Goal: Task Accomplishment & Management: Complete application form

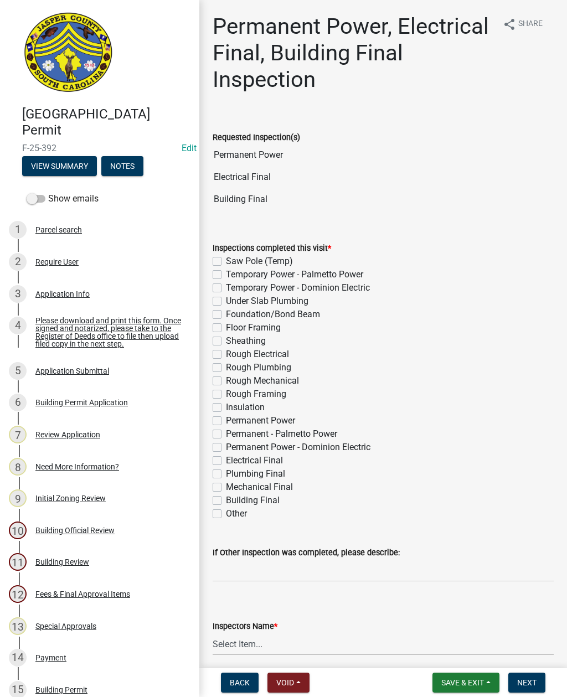
click at [226, 432] on label "Permanent - Palmetto Power" at bounding box center [281, 434] width 111 height 13
click at [226, 432] on input "Permanent - Palmetto Power" at bounding box center [229, 431] width 7 height 7
checkbox input "true"
checkbox input "false"
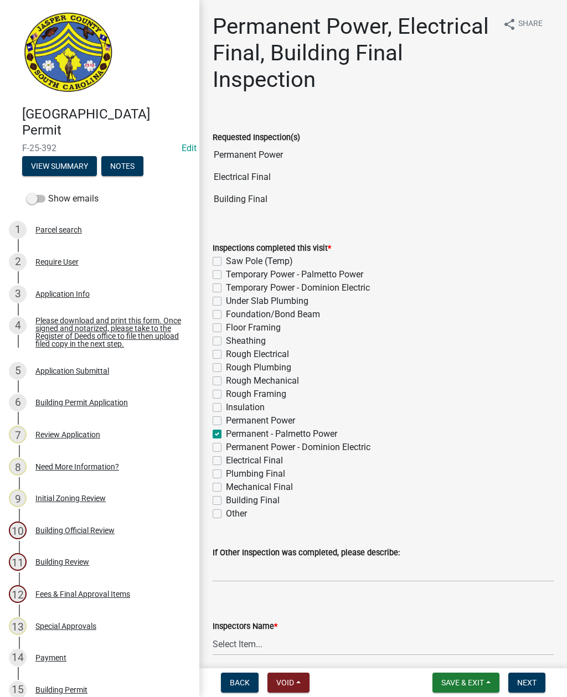
checkbox input "false"
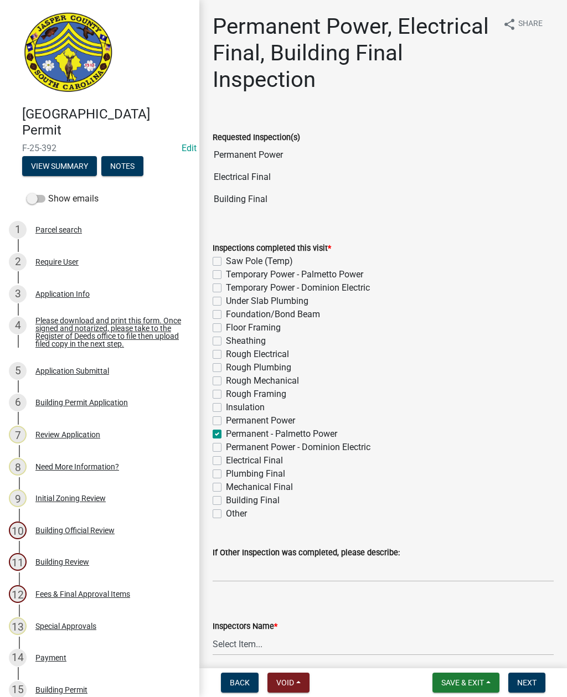
checkbox input "false"
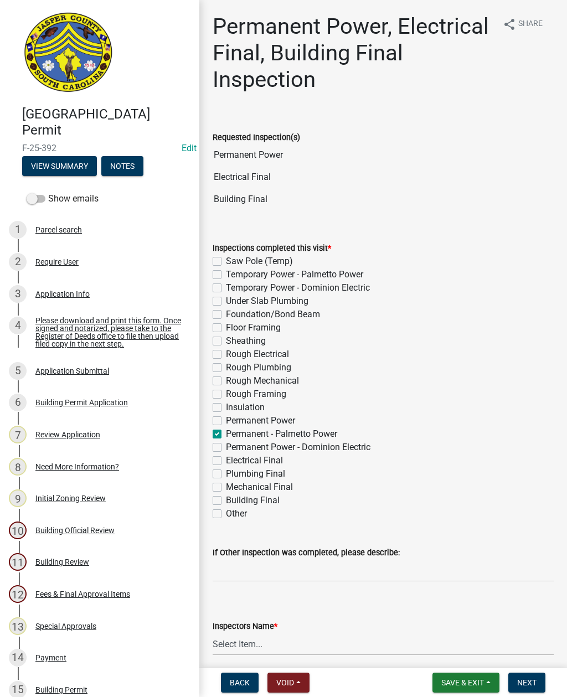
checkbox input "false"
checkbox input "true"
checkbox input "false"
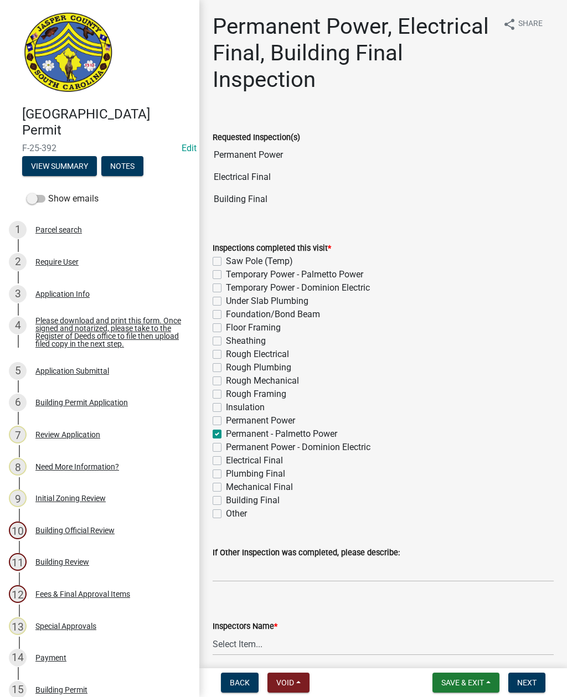
checkbox input "false"
click at [226, 497] on label "Building Final" at bounding box center [253, 500] width 54 height 13
click at [226, 497] on input "Building Final" at bounding box center [229, 497] width 7 height 7
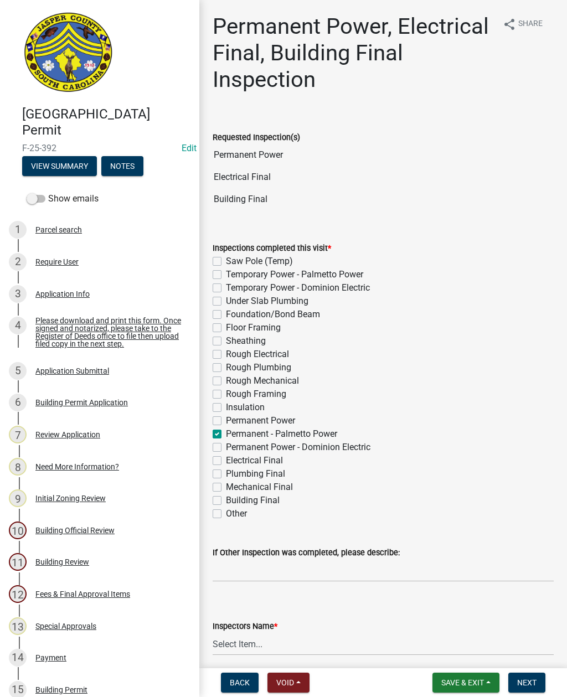
checkbox input "true"
checkbox input "false"
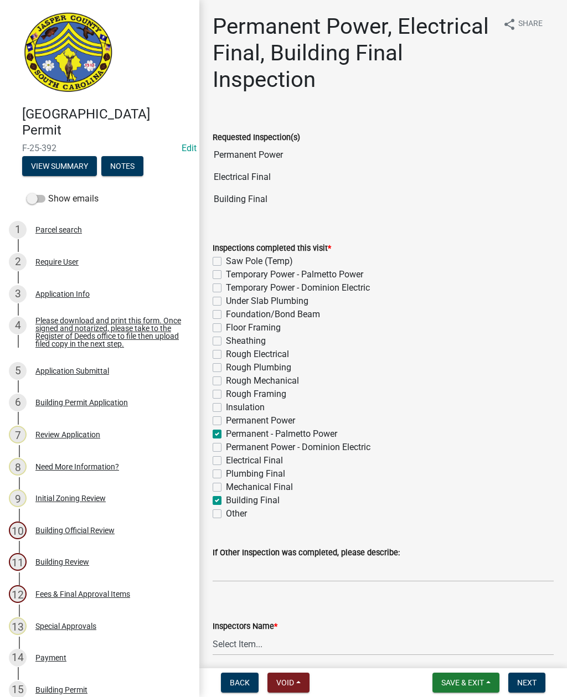
checkbox input "false"
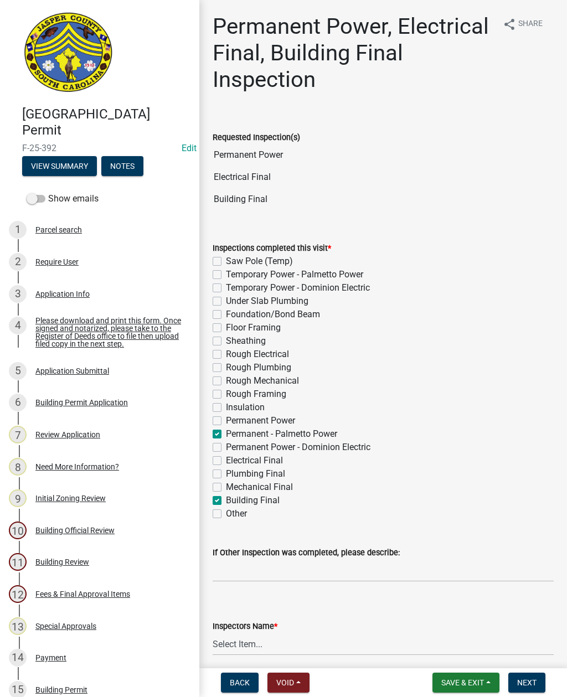
checkbox input "false"
checkbox input "true"
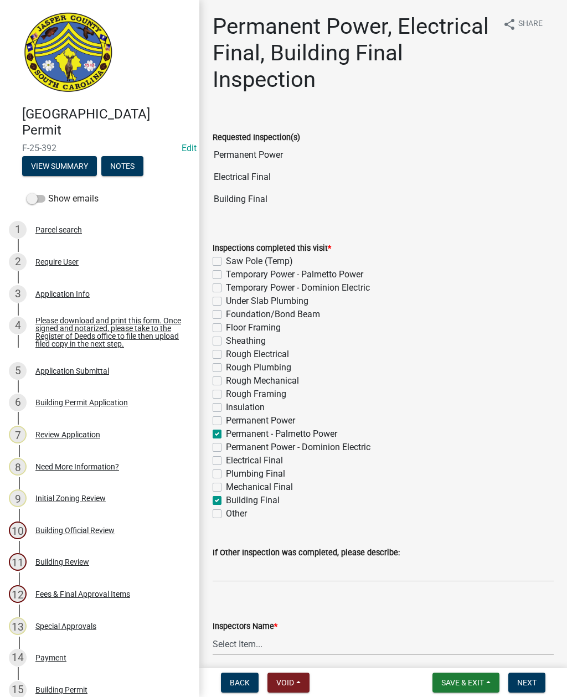
checkbox input "false"
checkbox input "true"
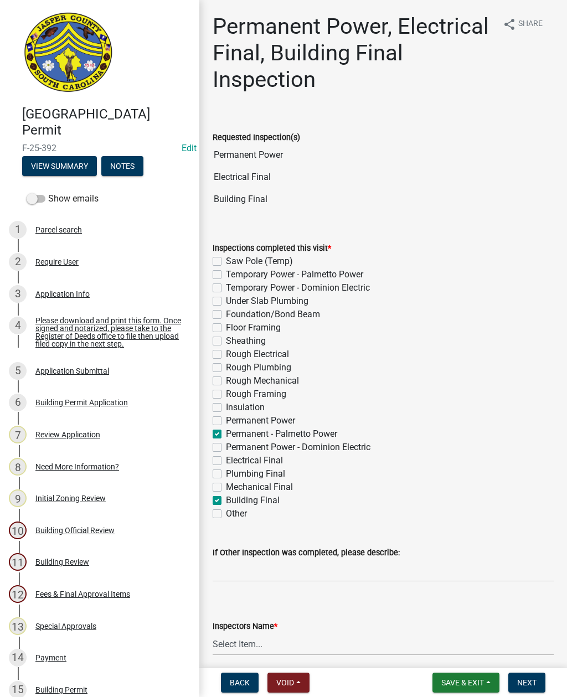
checkbox input "false"
click at [226, 461] on label "Electrical Final" at bounding box center [254, 460] width 57 height 13
click at [226, 461] on input "Electrical Final" at bounding box center [229, 457] width 7 height 7
checkbox input "true"
checkbox input "false"
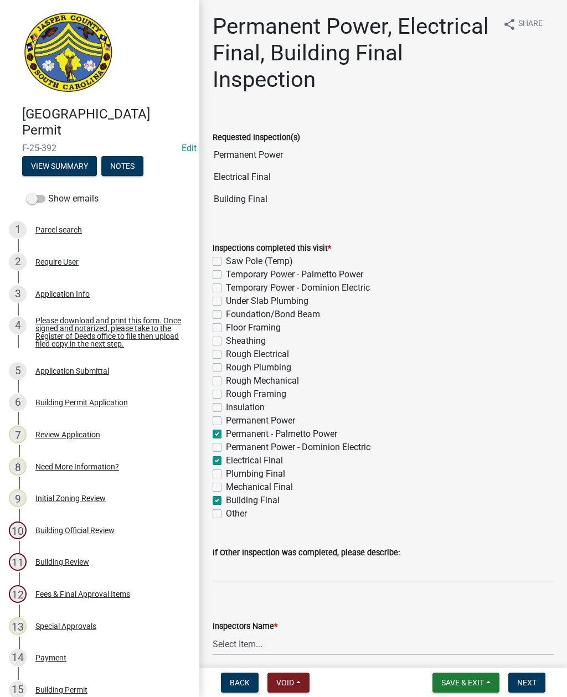
checkbox input "false"
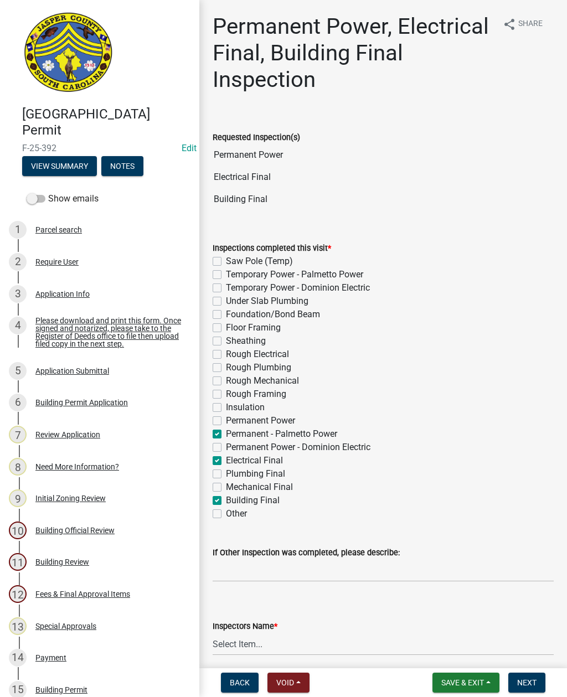
checkbox input "false"
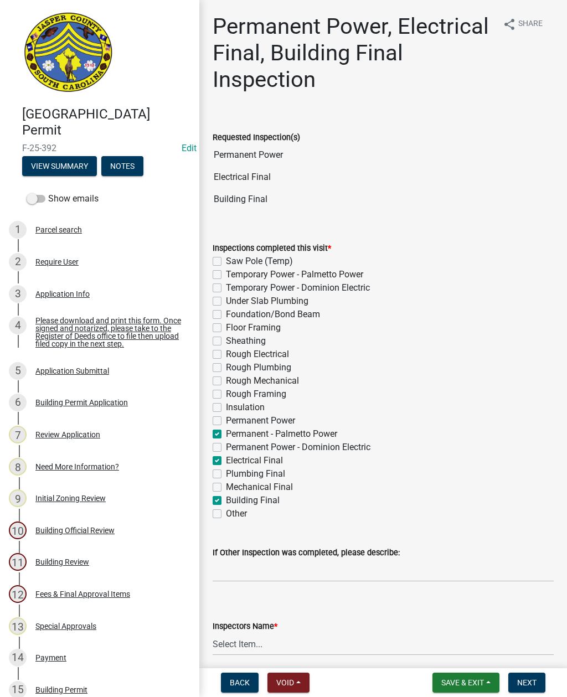
checkbox input "false"
checkbox input "true"
checkbox input "false"
checkbox input "true"
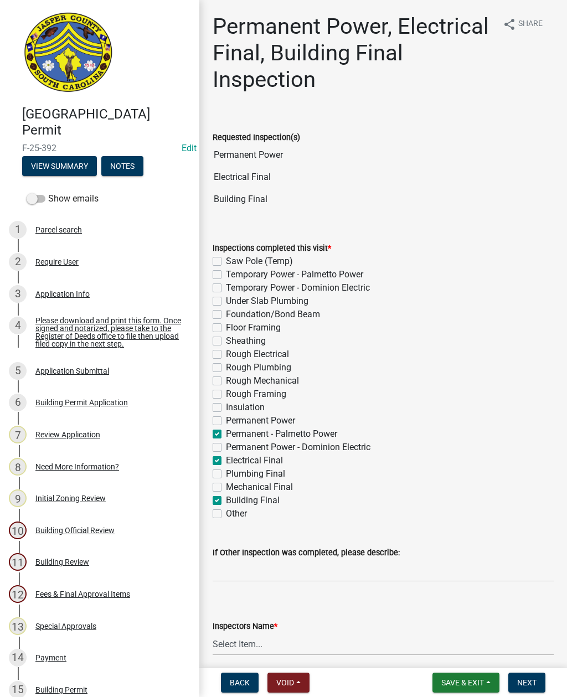
checkbox input "false"
checkbox input "true"
checkbox input "false"
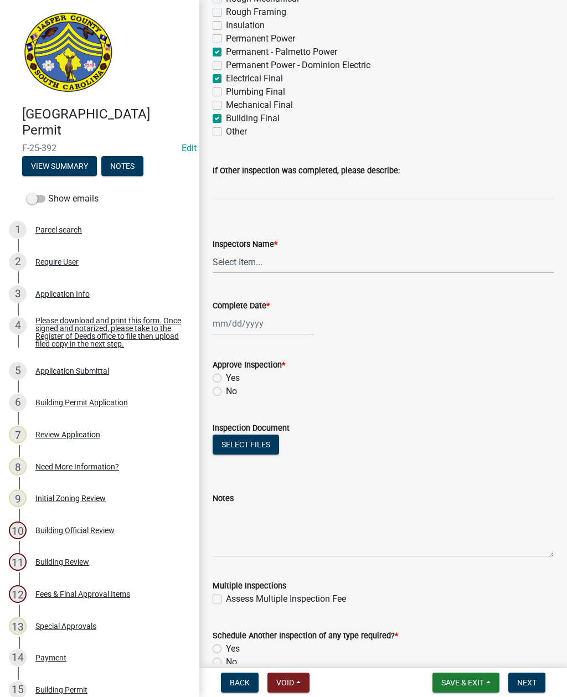
scroll to position [384, 0]
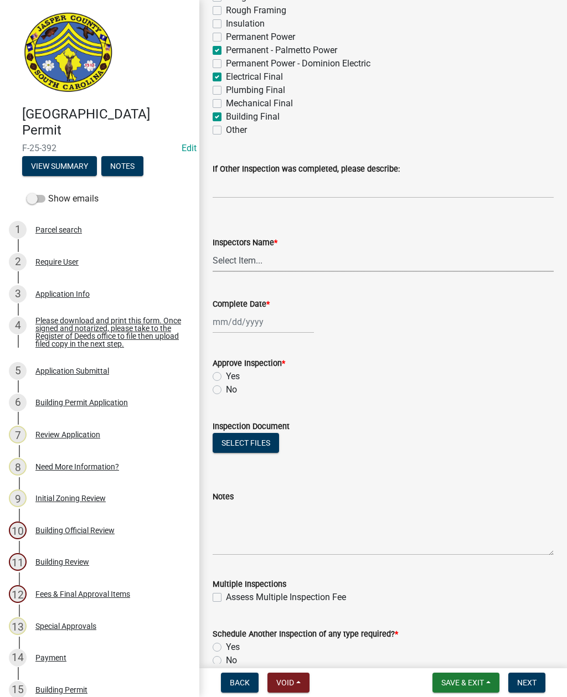
click at [243, 261] on select "Select Item... jcorwin@jaspercounty.gov (John Corwin ) rcampbell (Ryan Campbell)" at bounding box center [383, 260] width 341 height 23
select select "2d9ba1e5-2fdd-4b15-98d0-073dcbeb5880"
click at [232, 318] on div at bounding box center [263, 322] width 101 height 23
select select "9"
select select "2025"
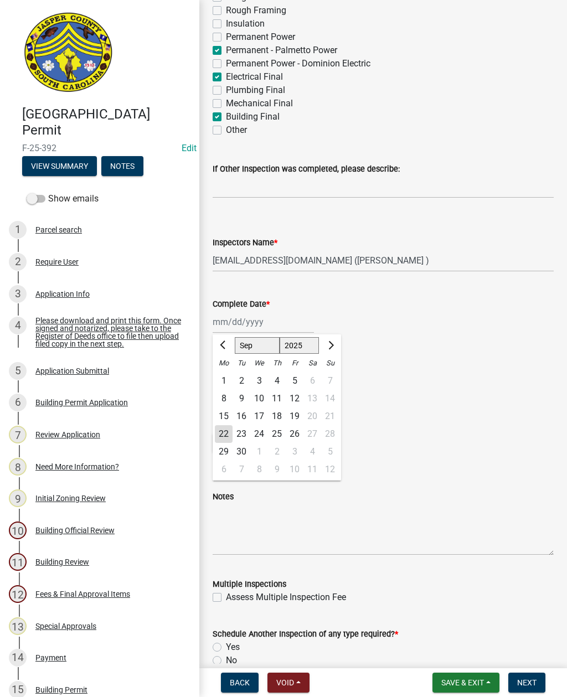
click at [218, 432] on div "22" at bounding box center [224, 434] width 18 height 18
type input "09/22/2025"
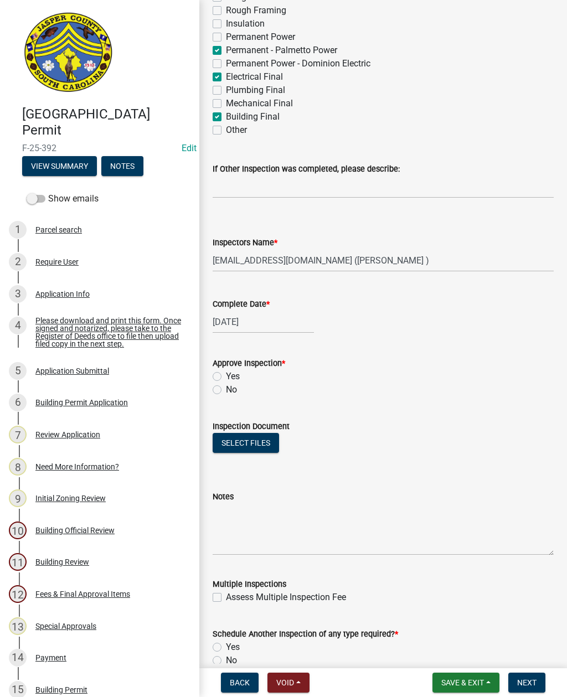
click at [226, 376] on label "Yes" at bounding box center [233, 376] width 14 height 13
click at [226, 376] on input "Yes" at bounding box center [229, 373] width 7 height 7
radio input "true"
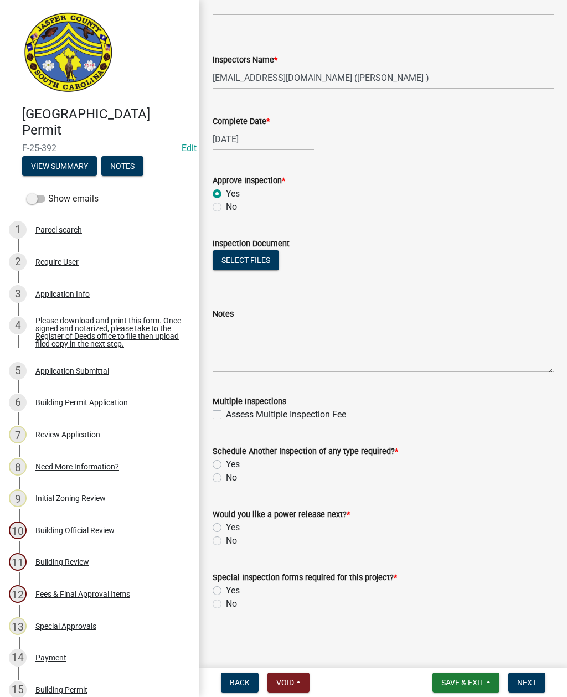
scroll to position [567, 0]
click at [226, 476] on label "No" at bounding box center [231, 477] width 11 height 13
click at [226, 476] on input "No" at bounding box center [229, 474] width 7 height 7
radio input "true"
click at [226, 525] on label "Yes" at bounding box center [233, 527] width 14 height 13
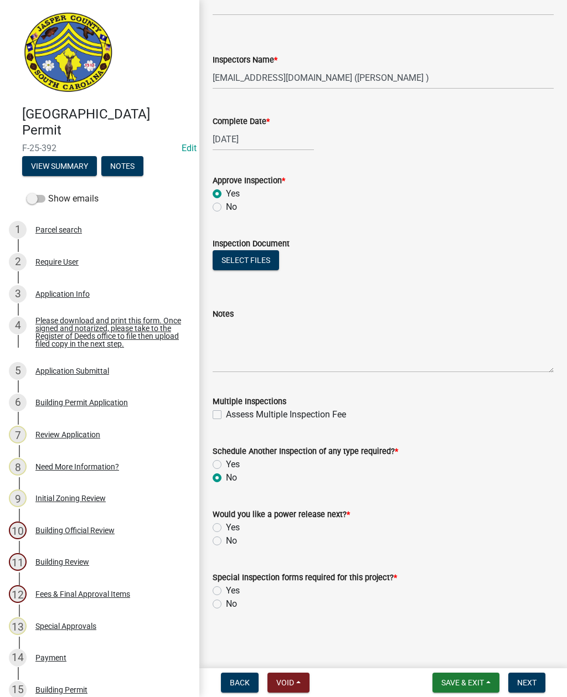
click at [226, 525] on input "Yes" at bounding box center [229, 524] width 7 height 7
radio input "true"
click at [226, 601] on label "No" at bounding box center [231, 604] width 11 height 13
click at [226, 601] on input "No" at bounding box center [229, 601] width 7 height 7
radio input "true"
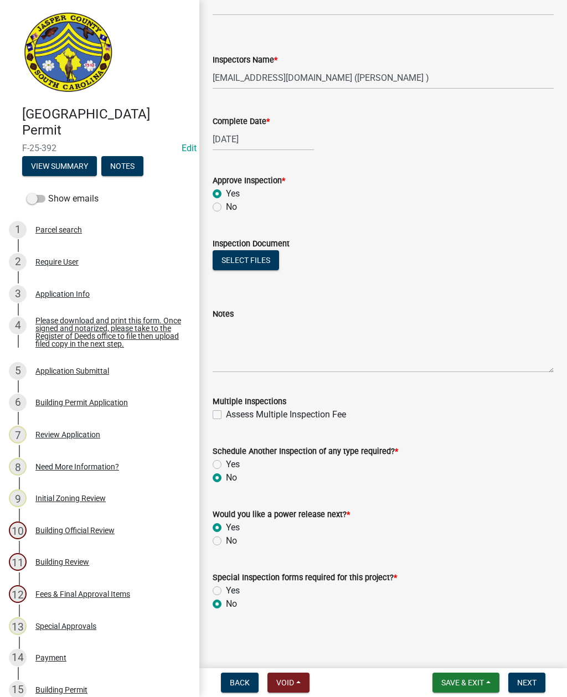
click at [521, 677] on button "Next" at bounding box center [527, 683] width 37 height 20
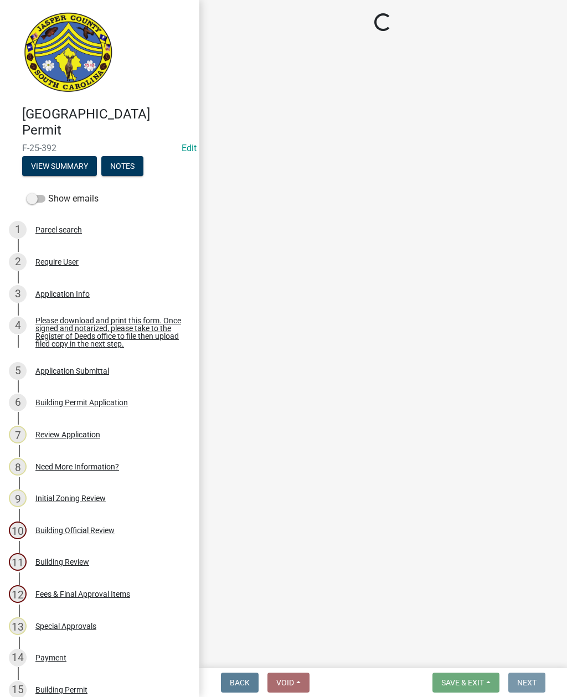
scroll to position [0, 0]
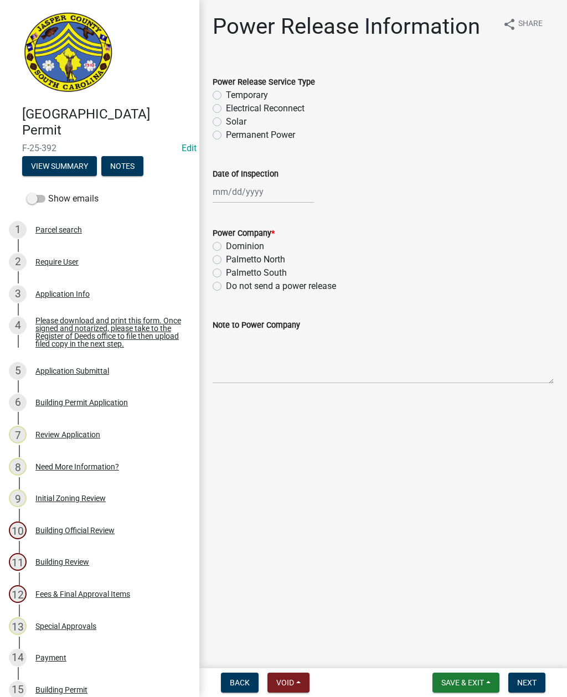
click at [226, 132] on label "Permanent Power" at bounding box center [260, 135] width 69 height 13
click at [226, 132] on input "Permanent Power" at bounding box center [229, 132] width 7 height 7
radio input "true"
click at [250, 191] on div at bounding box center [263, 192] width 101 height 23
select select "9"
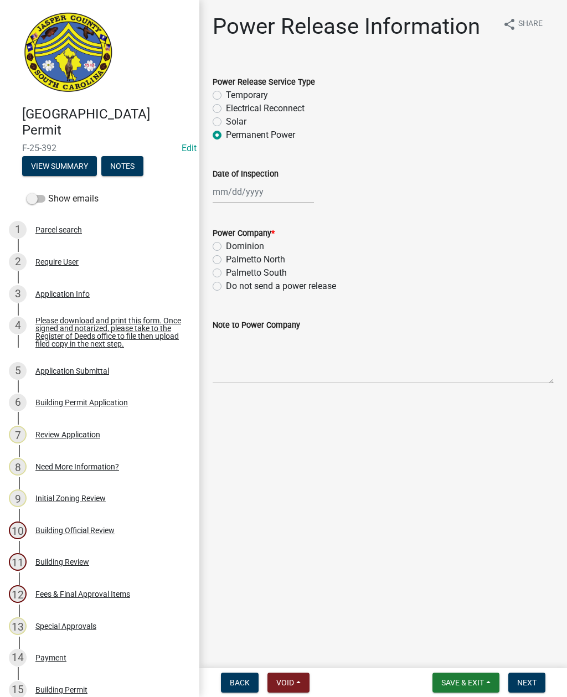
select select "2025"
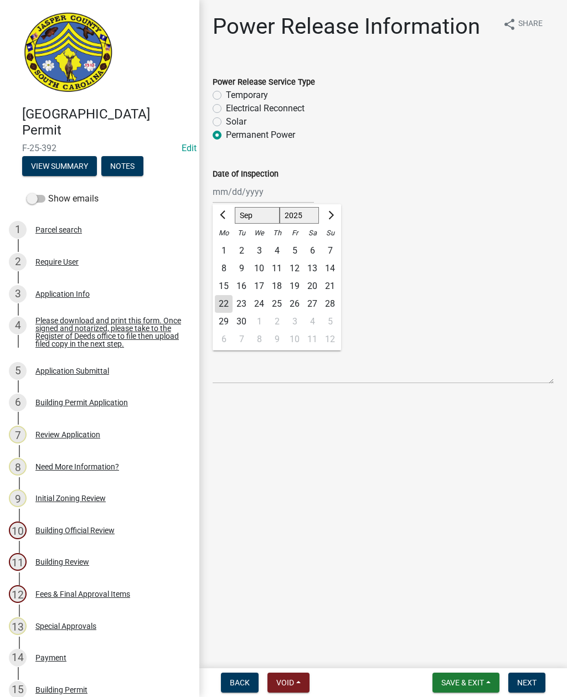
click at [223, 302] on div "22" at bounding box center [224, 304] width 18 height 18
type input "09/22/2025"
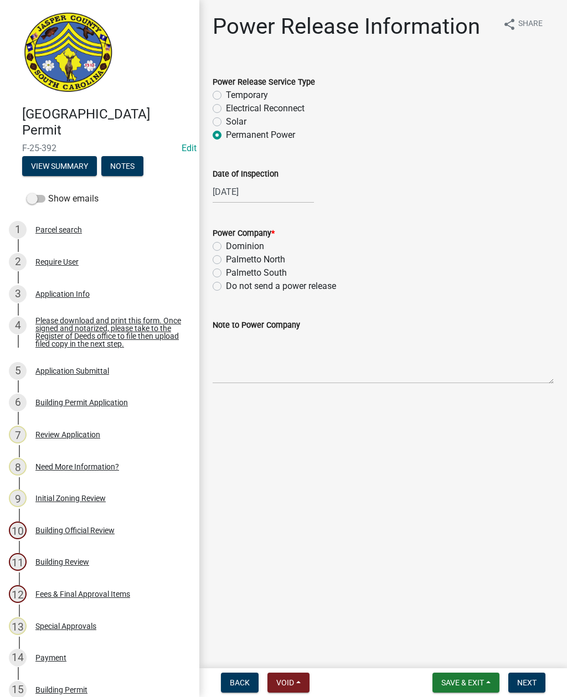
click at [226, 260] on label "Palmetto North" at bounding box center [255, 259] width 59 height 13
click at [226, 260] on input "Palmetto North" at bounding box center [229, 256] width 7 height 7
radio input "true"
click at [269, 354] on textarea "Note to Power Company" at bounding box center [383, 358] width 341 height 52
type textarea "Power for shed"
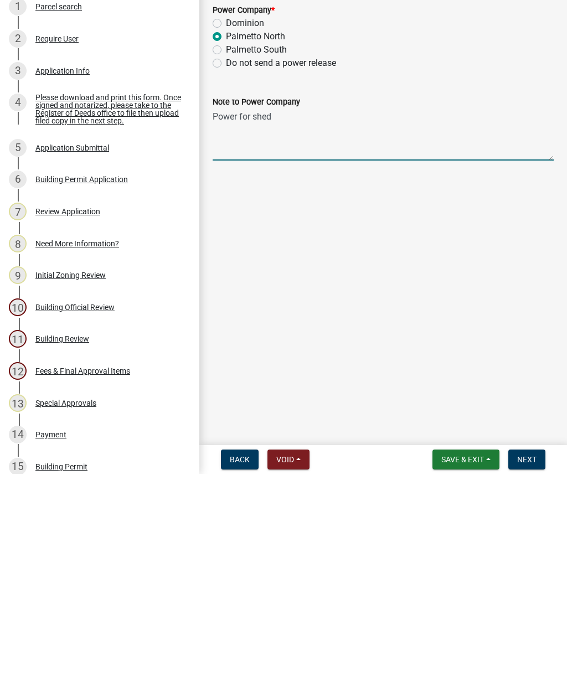
click at [521, 673] on button "Next" at bounding box center [527, 683] width 37 height 20
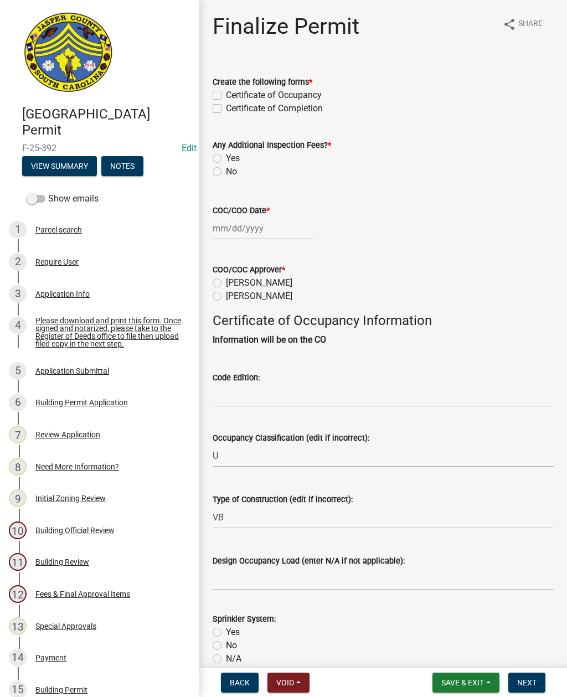
click at [226, 109] on label "Certificate of Completion" at bounding box center [274, 108] width 97 height 13
click at [226, 109] on input "Certificate of Completion" at bounding box center [229, 105] width 7 height 7
checkbox input "true"
checkbox input "false"
checkbox input "true"
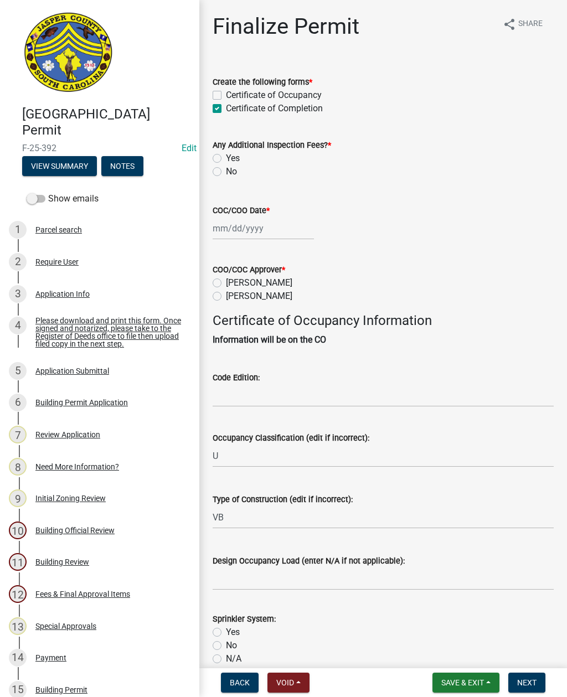
click at [226, 171] on label "No" at bounding box center [231, 171] width 11 height 13
click at [226, 171] on input "No" at bounding box center [229, 168] width 7 height 7
radio input "true"
click at [250, 230] on div at bounding box center [263, 228] width 101 height 23
select select "9"
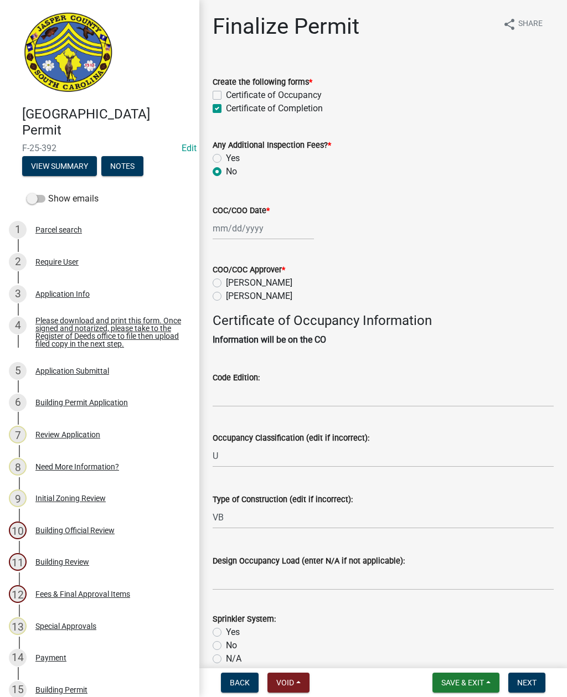
select select "2025"
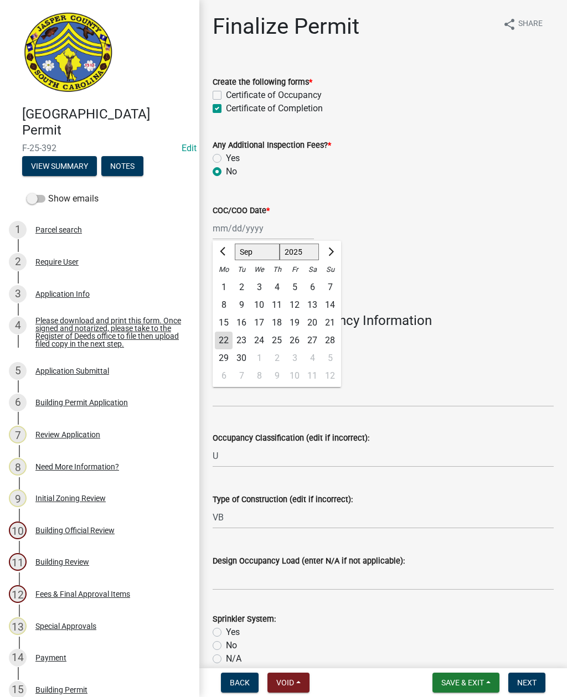
click at [224, 331] on div "15" at bounding box center [224, 323] width 18 height 18
type input "09/15/2025"
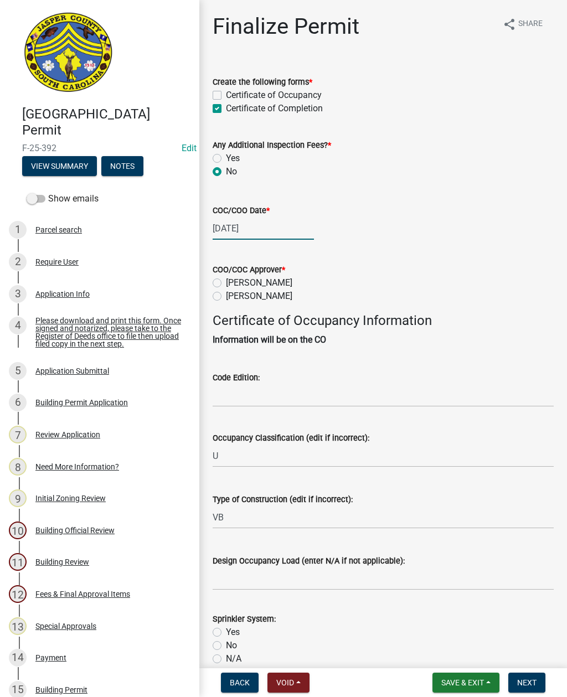
click at [259, 223] on div "09/15/2025" at bounding box center [263, 228] width 101 height 23
select select "9"
select select "2025"
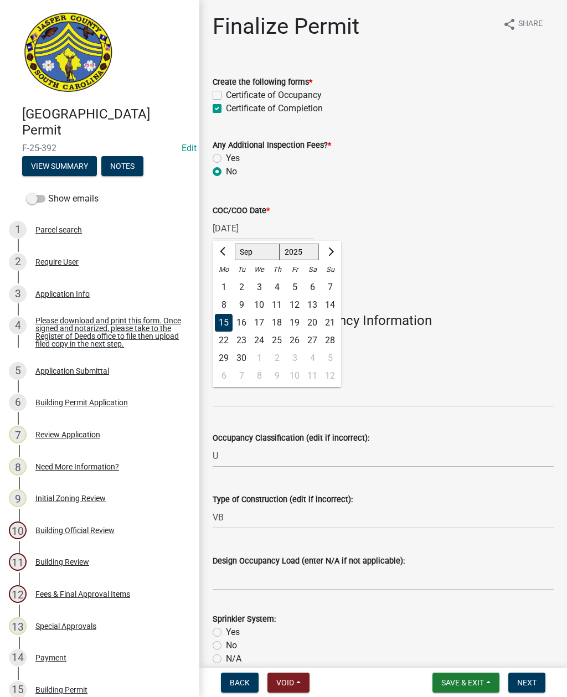
click at [223, 338] on div "22" at bounding box center [224, 341] width 18 height 18
type input "09/22/2025"
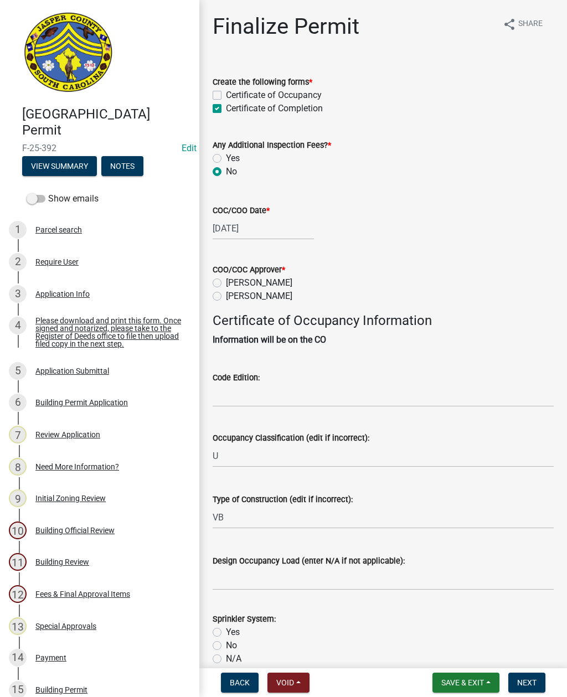
click at [226, 295] on label "Ryan Campbell" at bounding box center [259, 296] width 66 height 13
click at [226, 295] on input "Ryan Campbell" at bounding box center [229, 293] width 7 height 7
radio input "true"
click at [260, 388] on input "Code Edition:" at bounding box center [383, 395] width 341 height 23
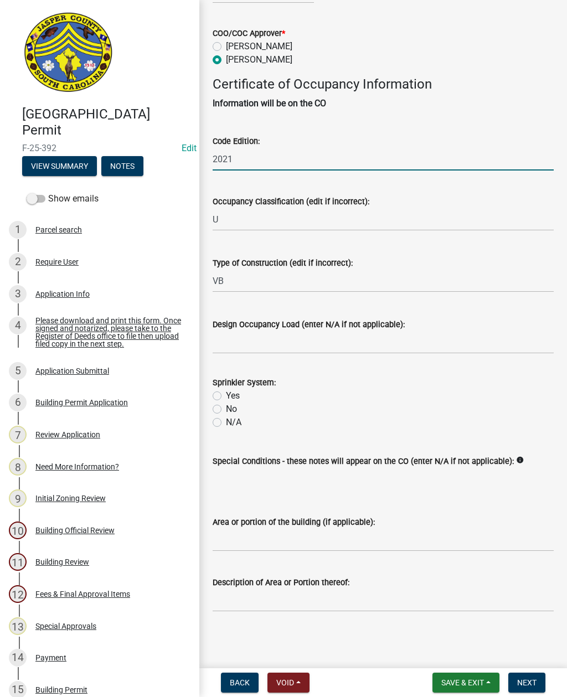
scroll to position [249, 0]
type input "2021"
click at [226, 416] on label "N/A" at bounding box center [234, 422] width 16 height 13
click at [226, 416] on input "N/A" at bounding box center [229, 419] width 7 height 7
radio input "true"
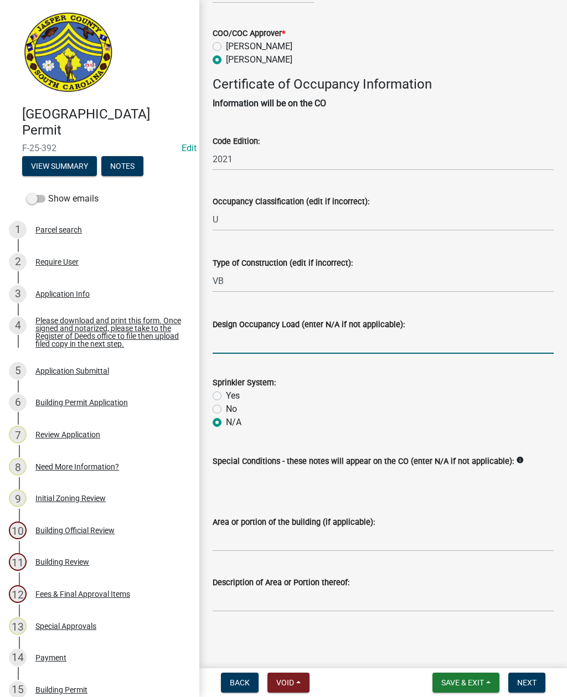
click at [270, 331] on input "Design Occupancy Load (enter N/A if not applicable):" at bounding box center [383, 342] width 341 height 23
type input "NA"
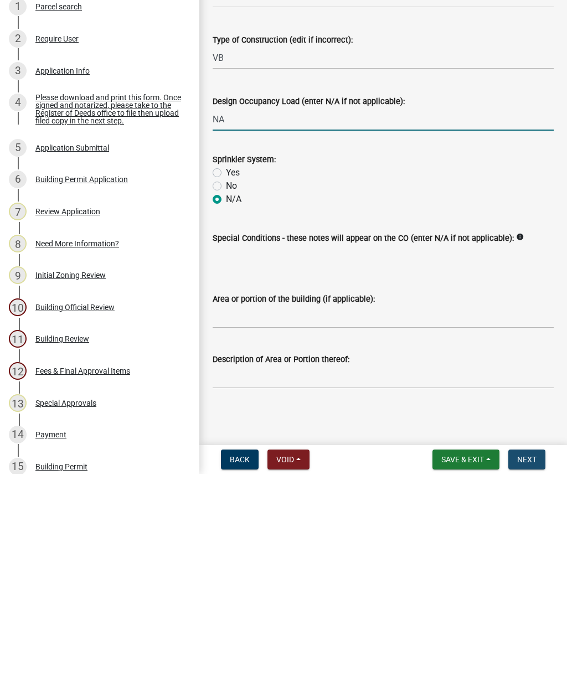
click at [529, 679] on span "Next" at bounding box center [526, 683] width 19 height 9
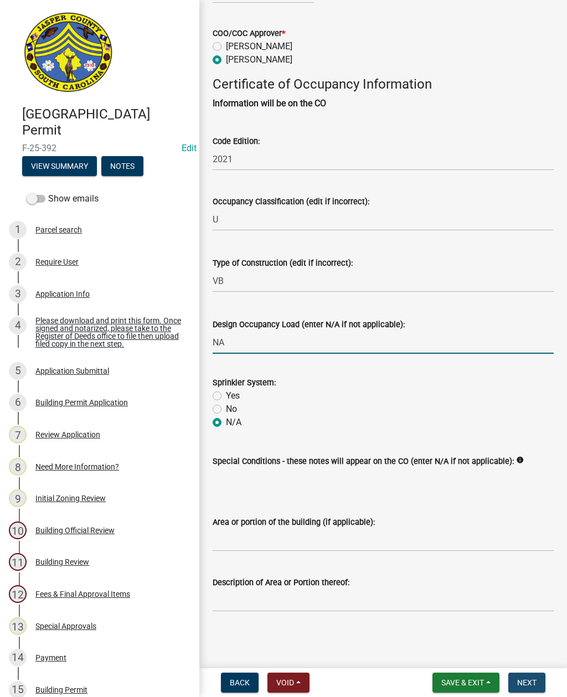
scroll to position [0, 0]
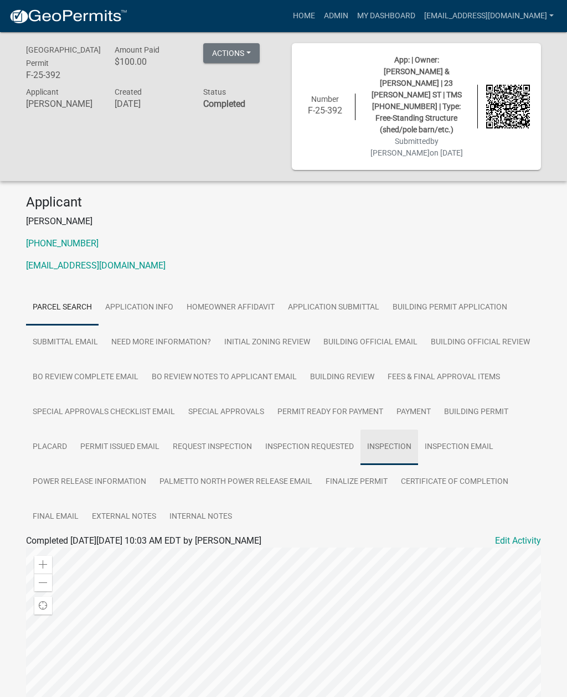
click at [389, 430] on link "Inspection" at bounding box center [390, 447] width 58 height 35
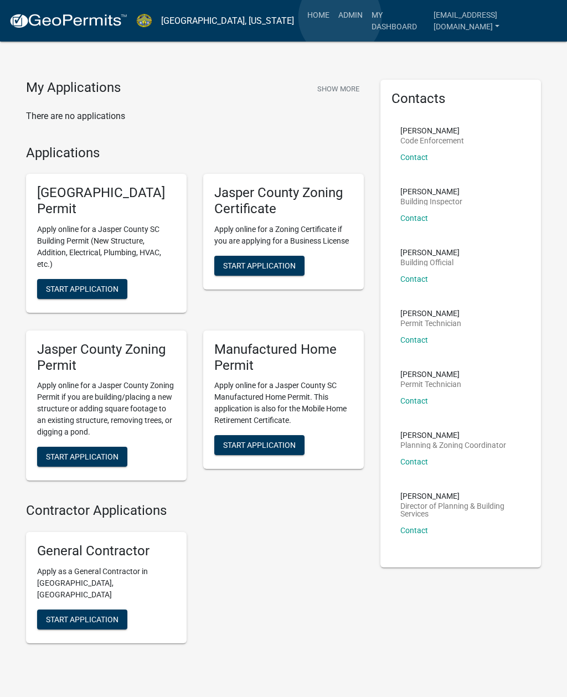
click at [340, 17] on link "Admin" at bounding box center [350, 14] width 33 height 21
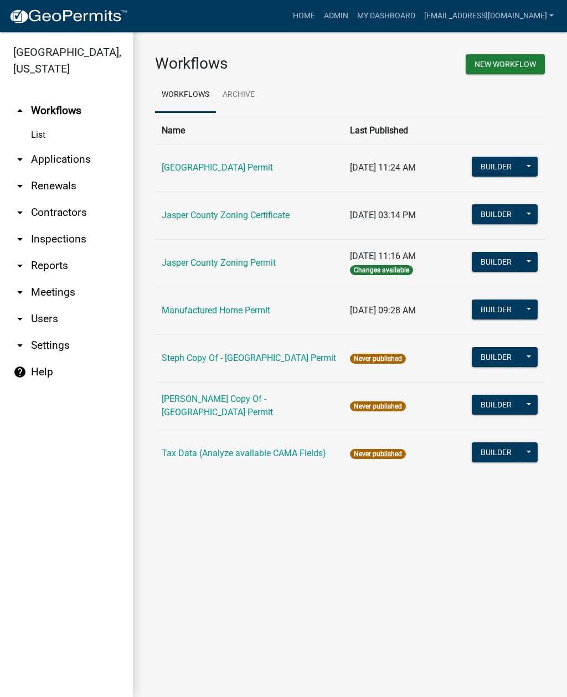
click at [60, 159] on link "arrow_drop_down Applications" at bounding box center [66, 159] width 133 height 27
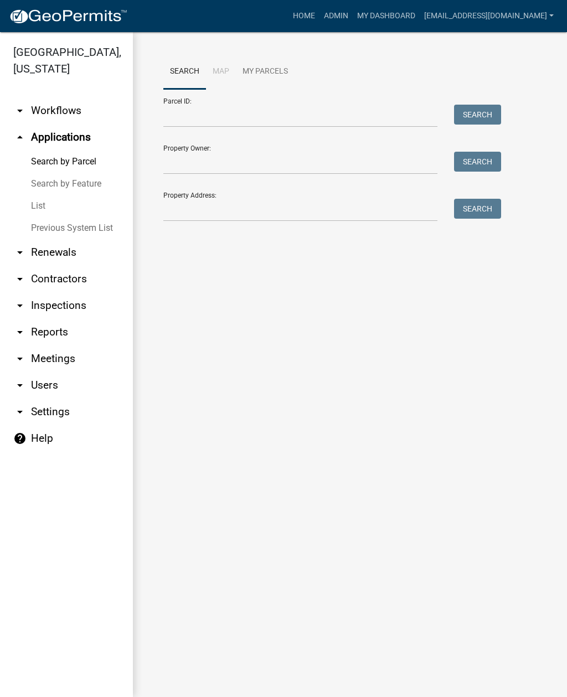
click at [39, 212] on link "List" at bounding box center [66, 206] width 133 height 22
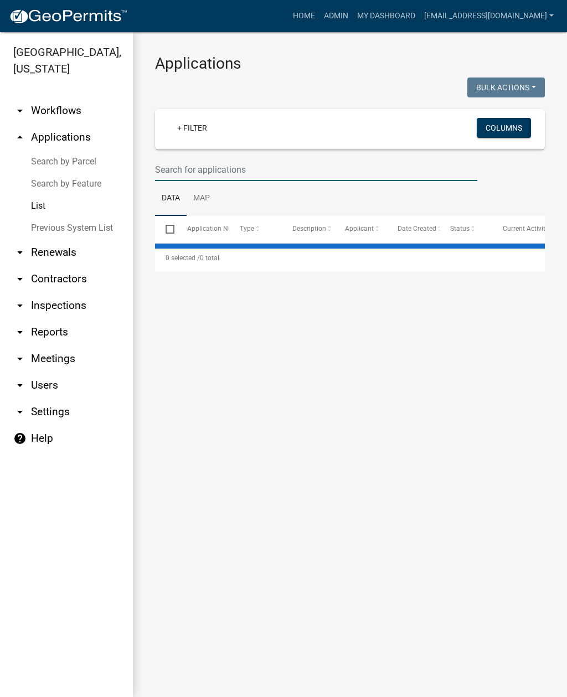
click at [370, 164] on input "text" at bounding box center [316, 169] width 322 height 23
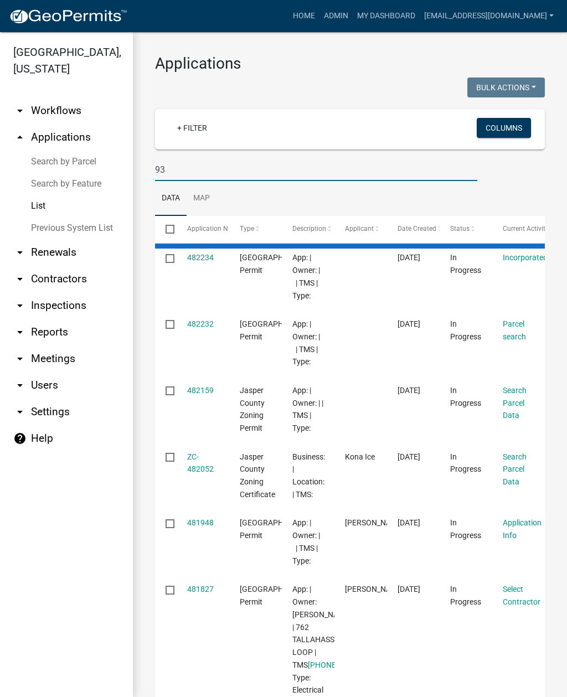
type input "930"
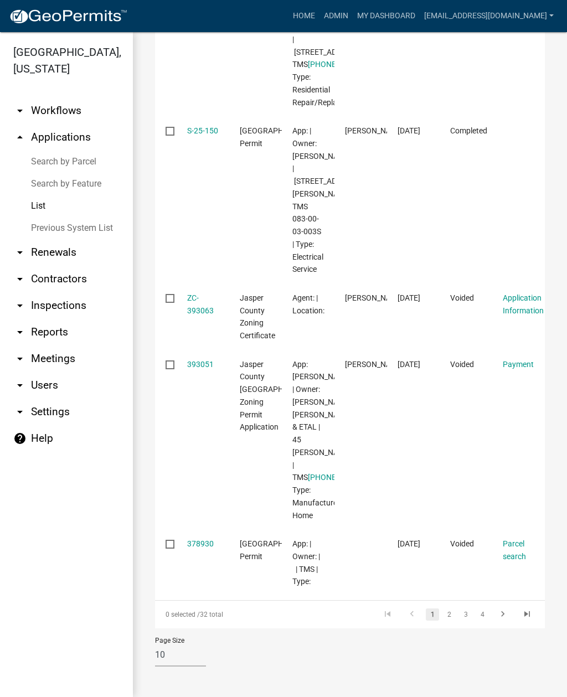
scroll to position [1107, 0]
click at [203, 132] on link "S-25-150" at bounding box center [202, 130] width 31 height 9
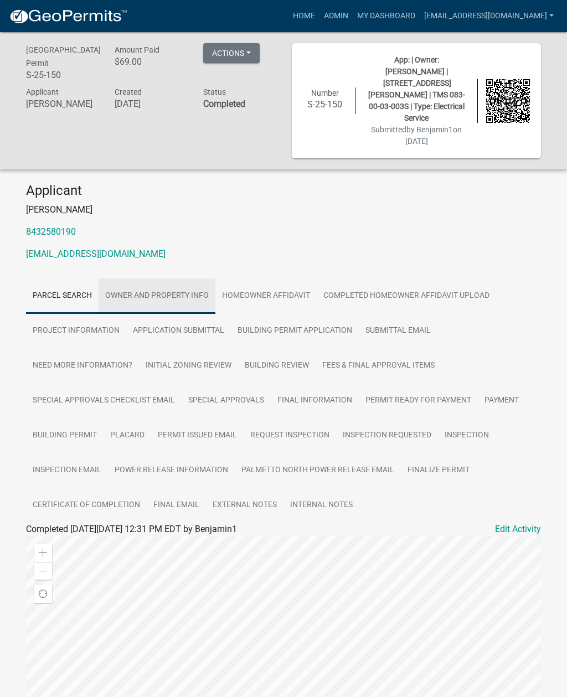
click at [163, 281] on link "Owner and Property Info" at bounding box center [157, 296] width 117 height 35
